Goal: Task Accomplishment & Management: Manage account settings

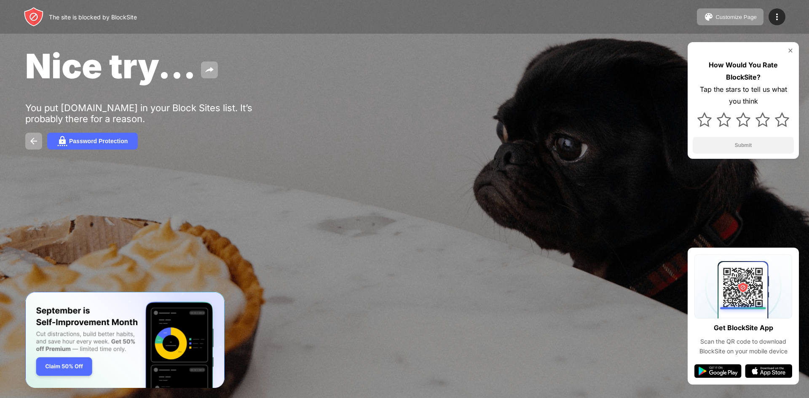
click at [796, 50] on div "How Would You Rate BlockSite? Tap the stars to tell us what you think Submit" at bounding box center [743, 100] width 111 height 117
click at [794, 50] on img at bounding box center [791, 50] width 7 height 7
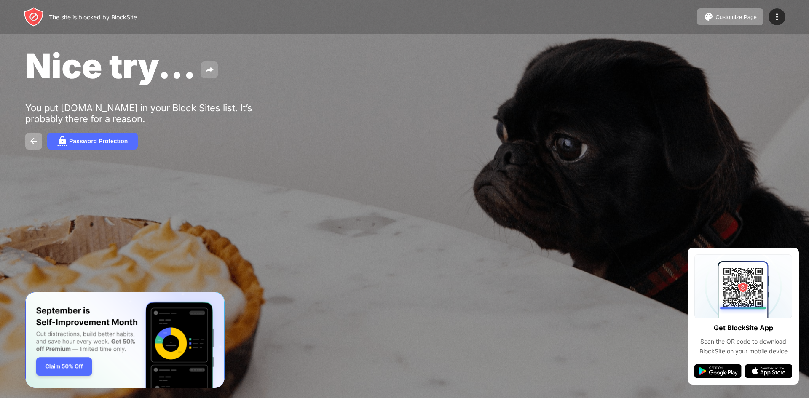
click at [217, 65] on button at bounding box center [209, 70] width 17 height 17
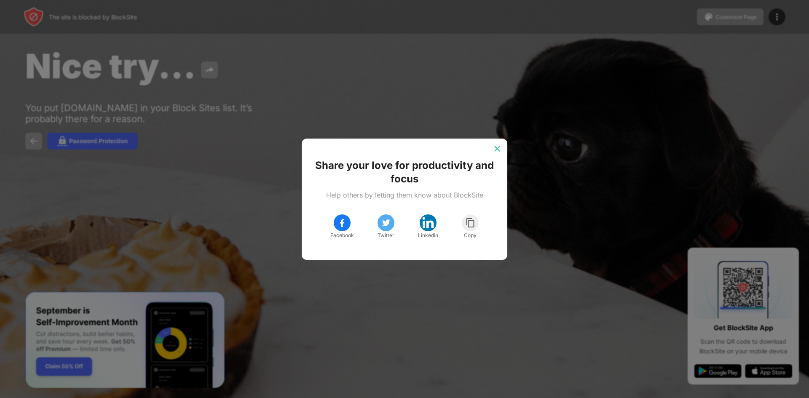
click at [492, 154] on div at bounding box center [497, 148] width 13 height 13
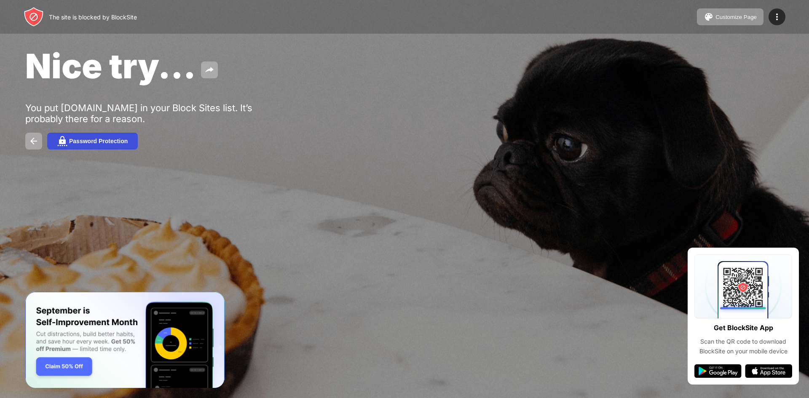
click at [131, 137] on button "Password Protection" at bounding box center [92, 141] width 91 height 17
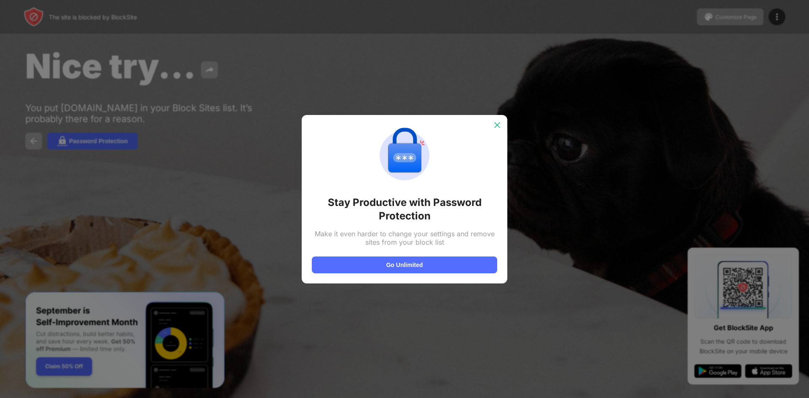
click at [492, 121] on div at bounding box center [497, 124] width 13 height 13
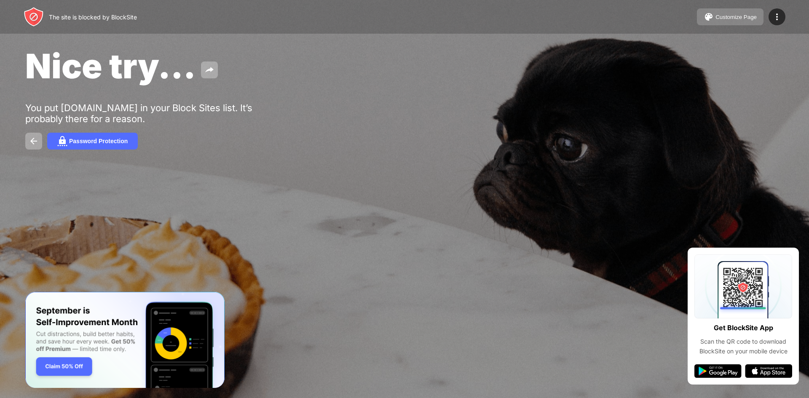
click at [734, 11] on button "Customize Page" at bounding box center [730, 16] width 67 height 17
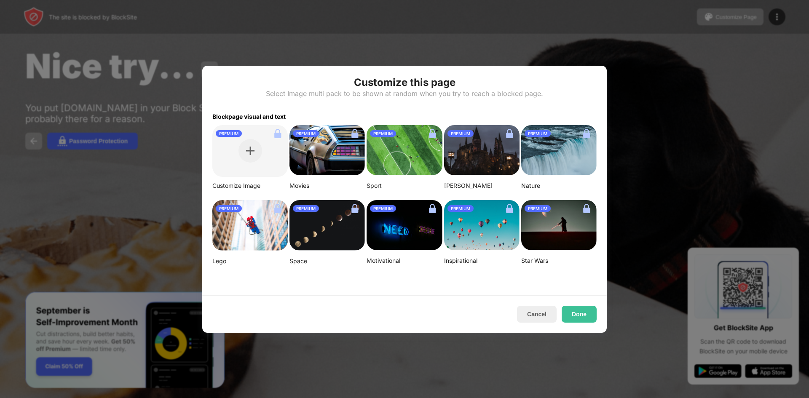
click at [778, 143] on div at bounding box center [404, 199] width 809 height 398
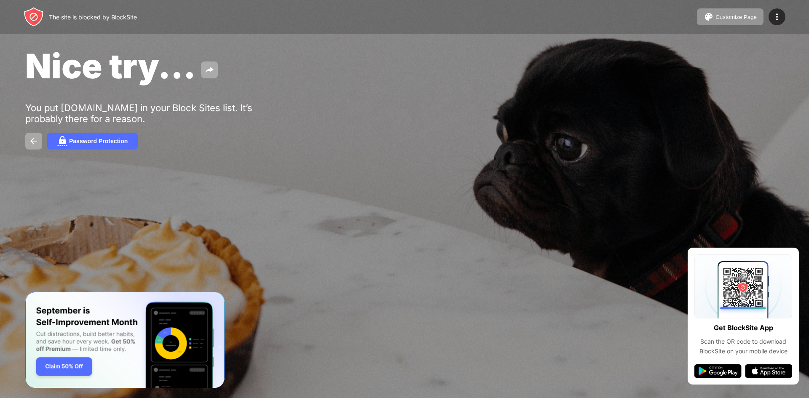
click at [750, 151] on div "Nice try... You put [DOMAIN_NAME] in your Block Sites list. It’s probably there…" at bounding box center [404, 97] width 809 height 195
click at [683, 252] on div at bounding box center [404, 199] width 809 height 398
drag, startPoint x: 604, startPoint y: 274, endPoint x: 538, endPoint y: 272, distance: 66.2
click at [601, 282] on div at bounding box center [404, 199] width 809 height 398
